Goal: Task Accomplishment & Management: Manage account settings

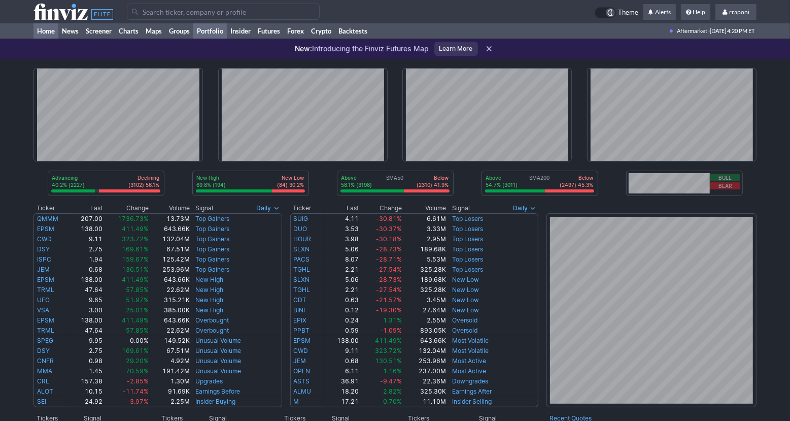
click at [210, 30] on link "Portfolio" at bounding box center [209, 30] width 33 height 15
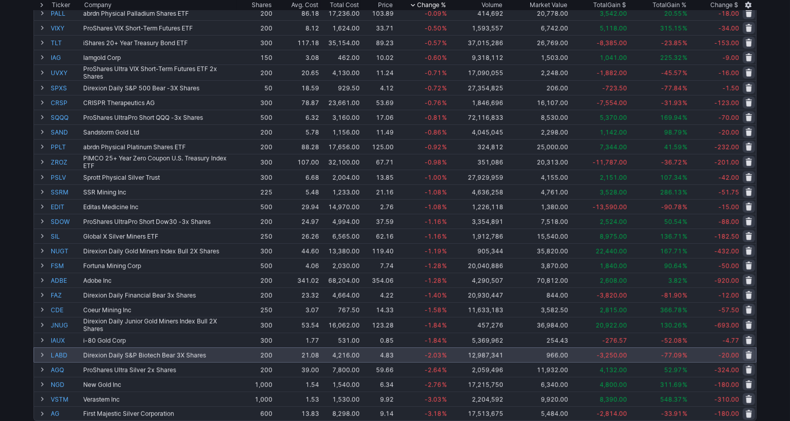
scroll to position [339, 0]
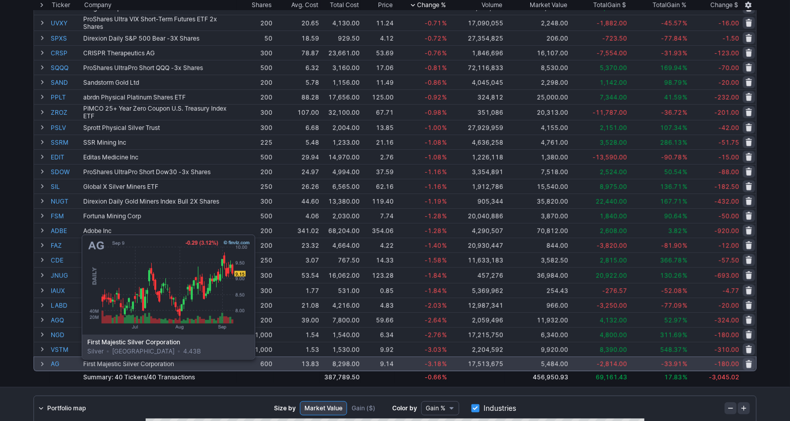
click at [56, 366] on link "AG" at bounding box center [66, 364] width 30 height 14
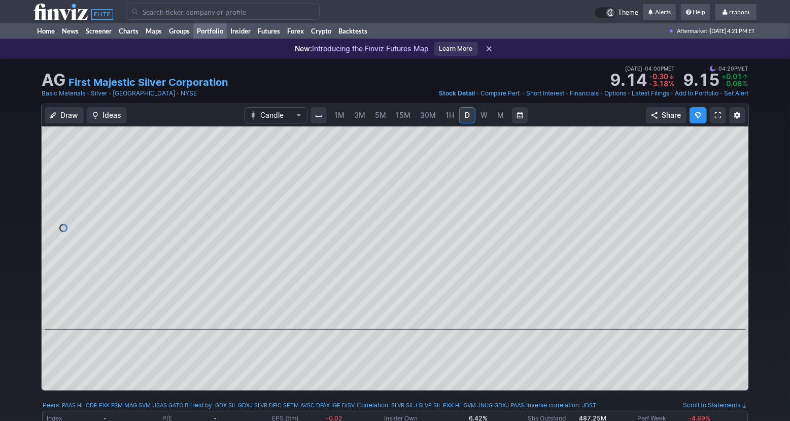
click at [221, 33] on link "Portfolio" at bounding box center [209, 30] width 33 height 15
